Goal: Complete application form: Complete application form

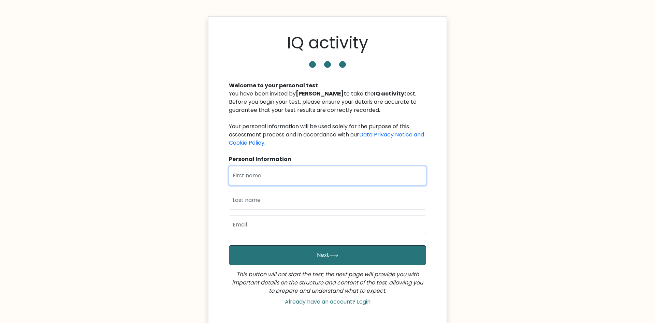
click at [298, 176] on input "text" at bounding box center [327, 175] width 197 height 19
type input "morgan"
click at [287, 206] on input "text" at bounding box center [327, 200] width 197 height 19
click at [240, 202] on input "bieski" at bounding box center [327, 200] width 197 height 19
type input "bielski"
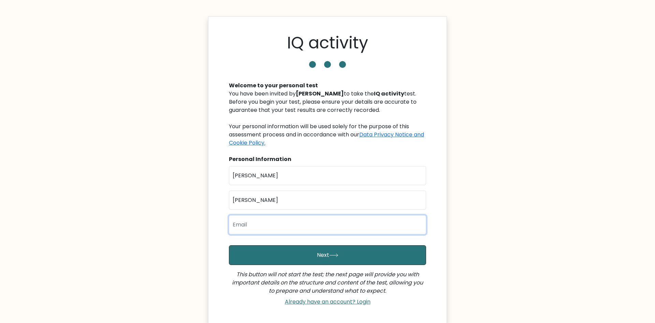
drag, startPoint x: 311, startPoint y: 233, endPoint x: 408, endPoint y: 244, distance: 97.5
click at [312, 233] on input "email" at bounding box center [327, 224] width 197 height 19
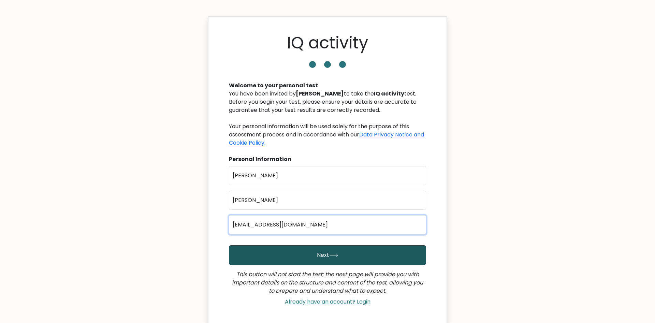
type input "Morgandbielski@gmail.com"
click at [353, 254] on button "Next" at bounding box center [327, 255] width 197 height 20
